Goal: Find specific page/section: Find specific page/section

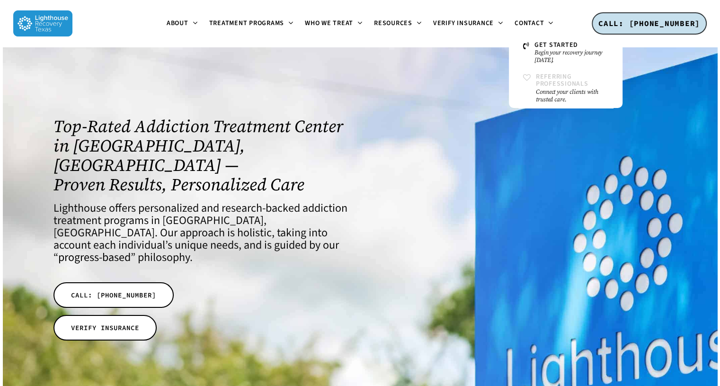
click at [541, 87] on span "Referring Professionals" at bounding box center [562, 80] width 53 height 17
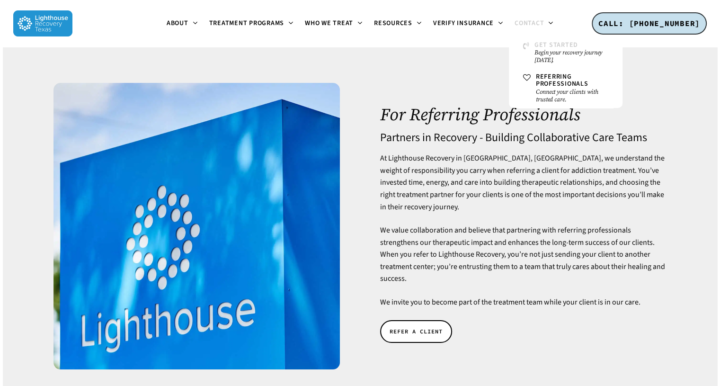
click at [530, 46] on link "Get Started Begin your recovery journey [DATE]." at bounding box center [565, 53] width 95 height 32
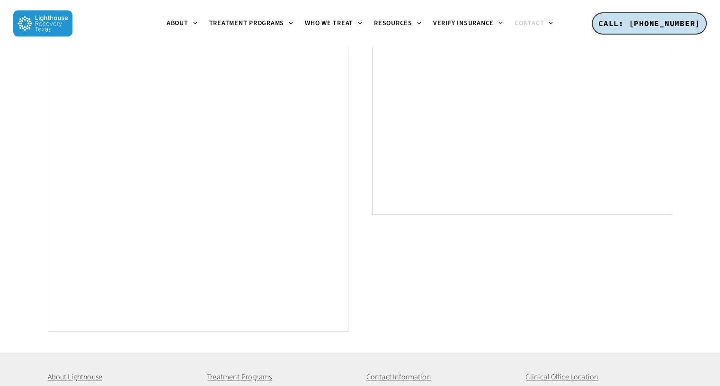
scroll to position [528, 0]
drag, startPoint x: 727, startPoint y: 62, endPoint x: 727, endPoint y: 188, distance: 126.9
